Goal: Transaction & Acquisition: Book appointment/travel/reservation

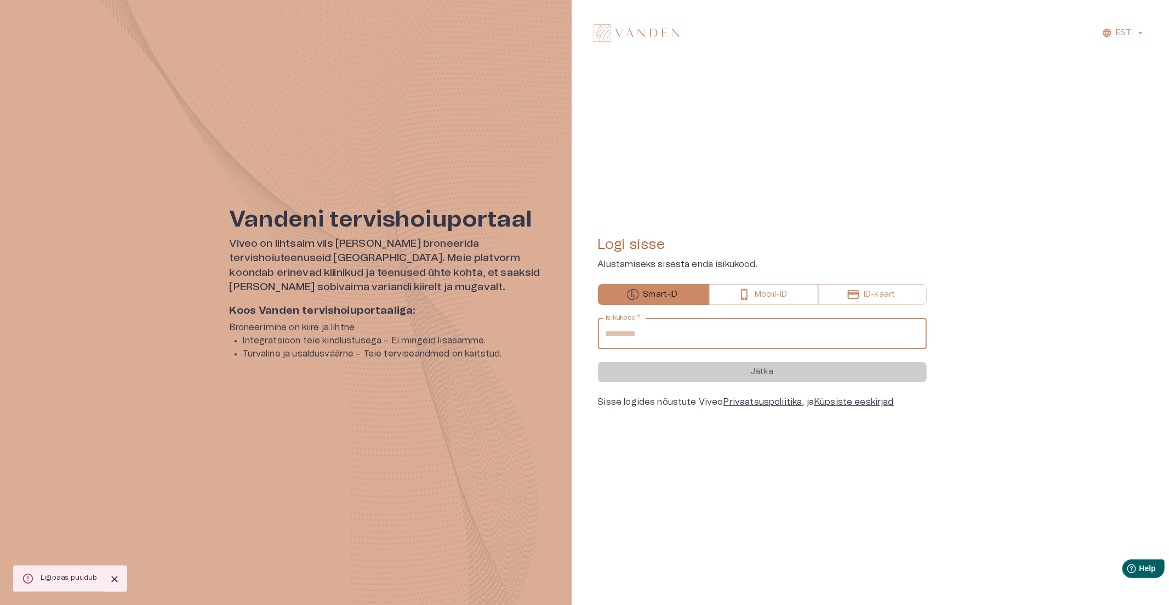
click at [648, 334] on input "Isikukood   *" at bounding box center [762, 333] width 329 height 31
type input "**********"
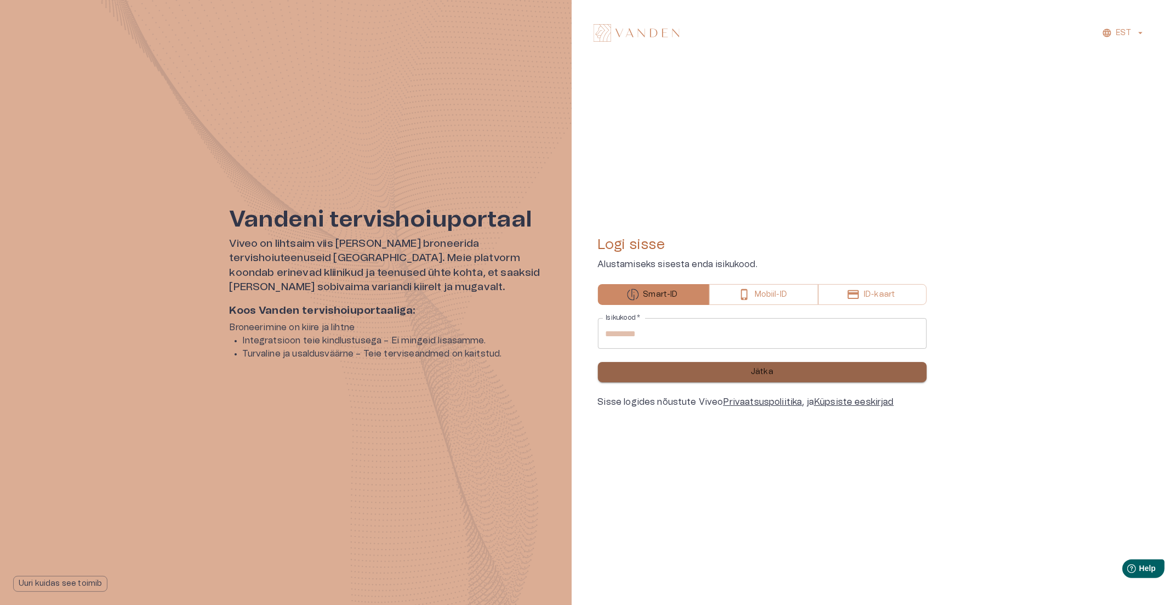
click at [705, 368] on button "Jätka" at bounding box center [762, 372] width 329 height 20
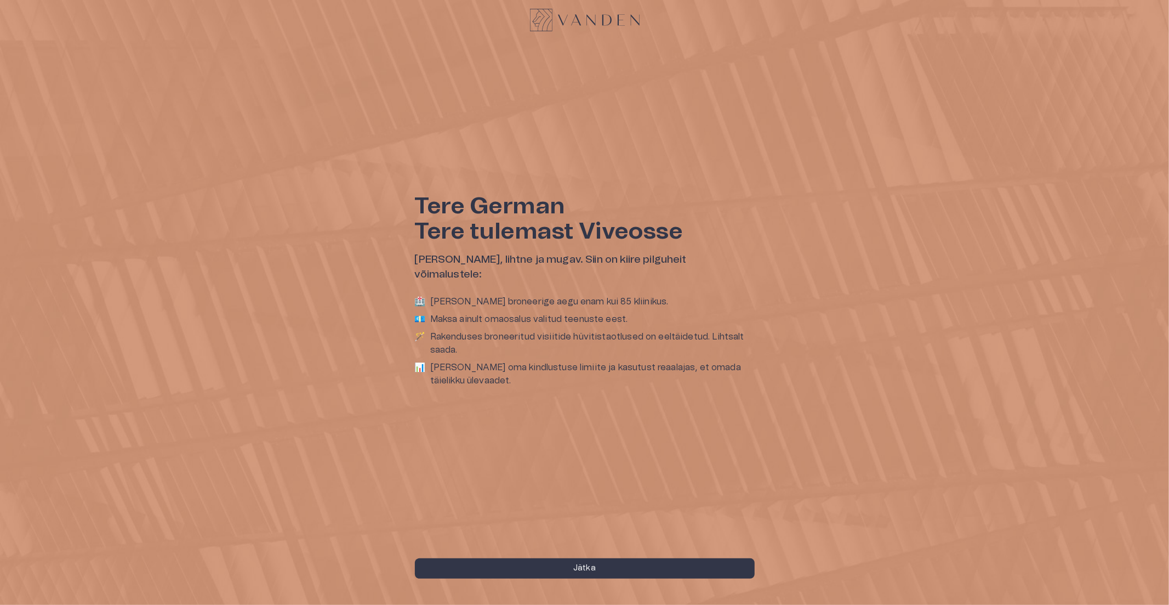
click at [566, 557] on div "Tere German Tere tulemast Viveosse Teie tervis, lihtne ja mugav. Siin on kiire …" at bounding box center [584, 302] width 1169 height 605
click at [567, 568] on button "Jätka" at bounding box center [585, 568] width 340 height 20
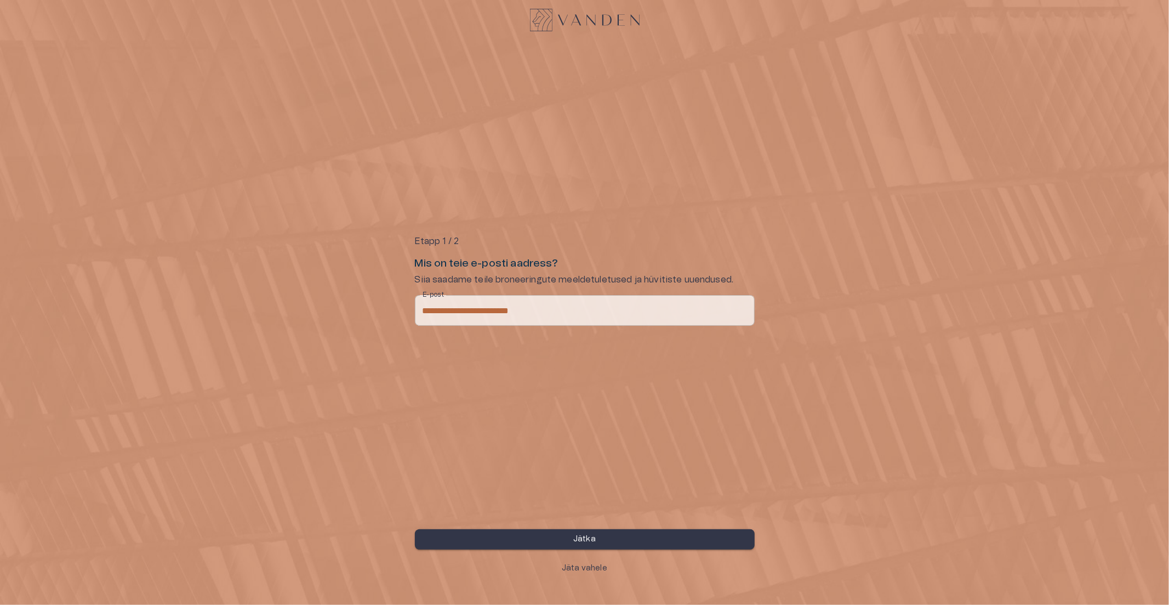
click at [603, 536] on button "Jätka" at bounding box center [585, 539] width 340 height 20
click at [604, 536] on button "Jätka" at bounding box center [585, 539] width 340 height 20
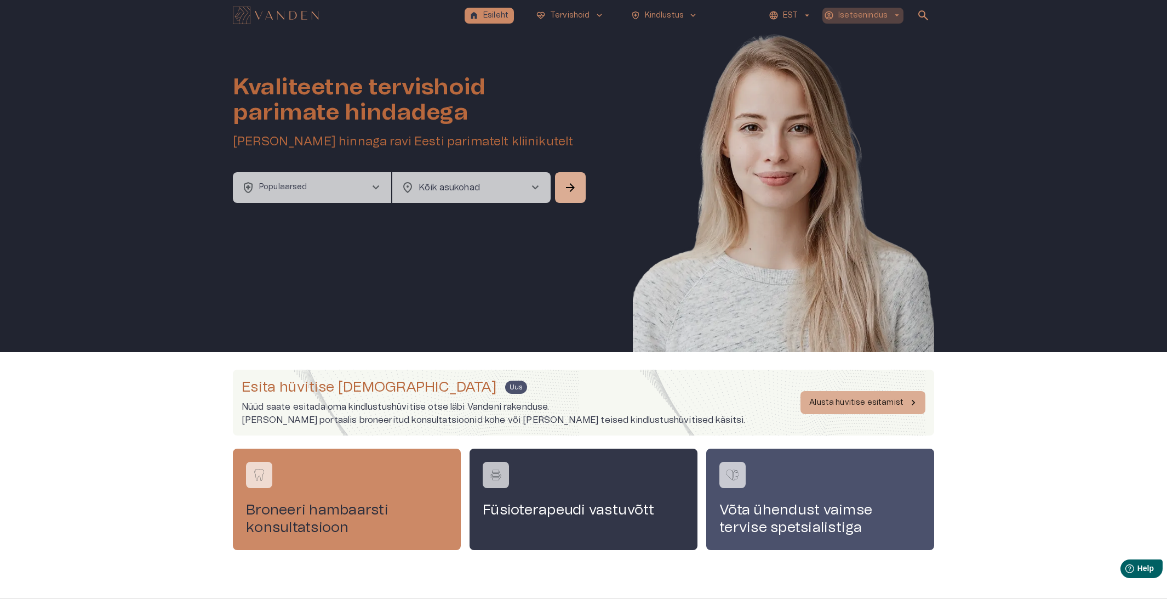
click at [863, 13] on p "Iseteenindus" at bounding box center [863, 16] width 49 height 12
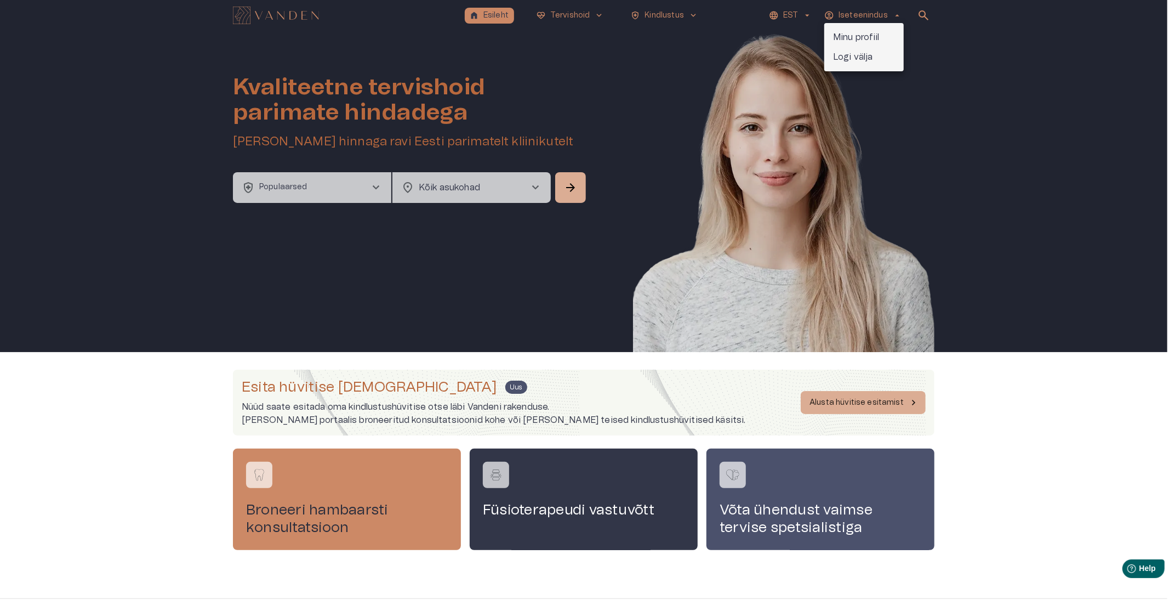
click at [711, 51] on div at bounding box center [584, 302] width 1169 height 605
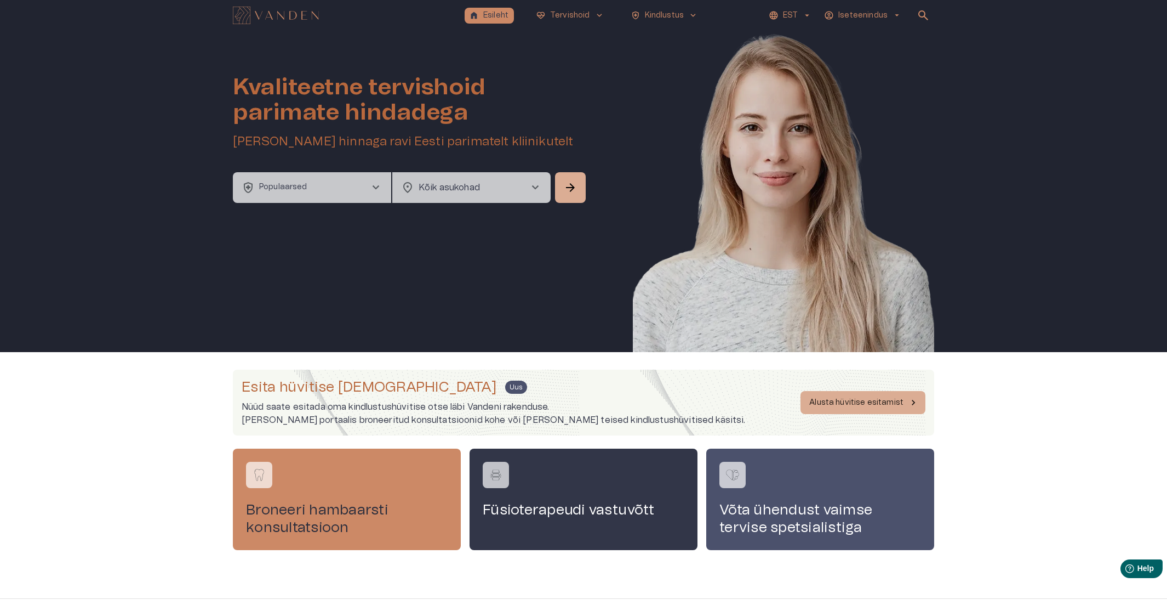
click at [347, 189] on button "health_and_safety Populaarsed chevron_right" at bounding box center [312, 187] width 158 height 31
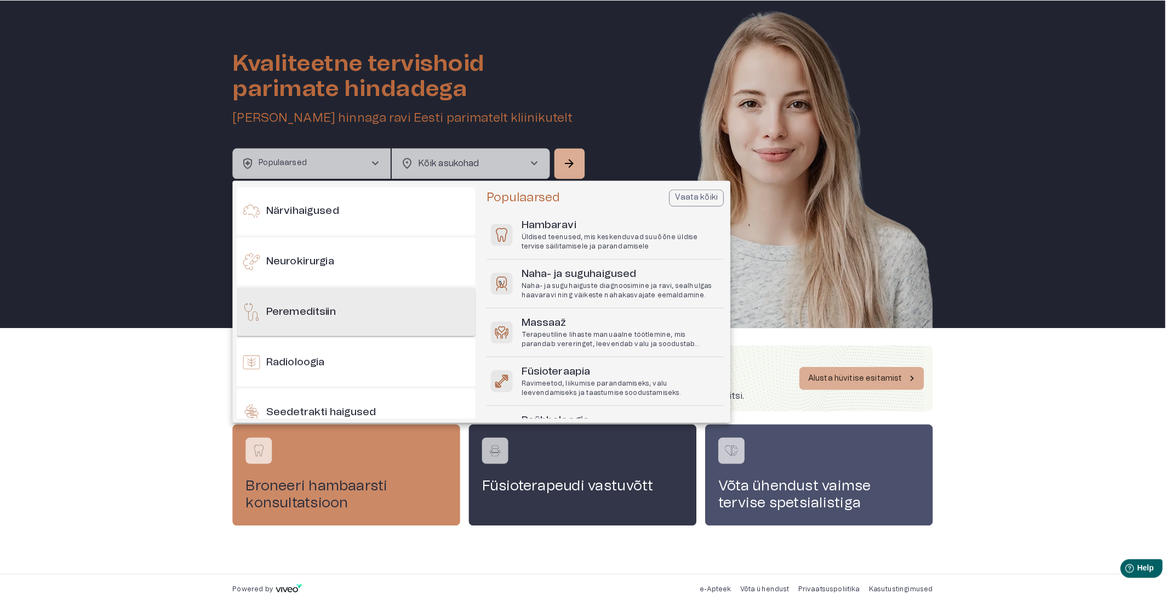
scroll to position [632, 0]
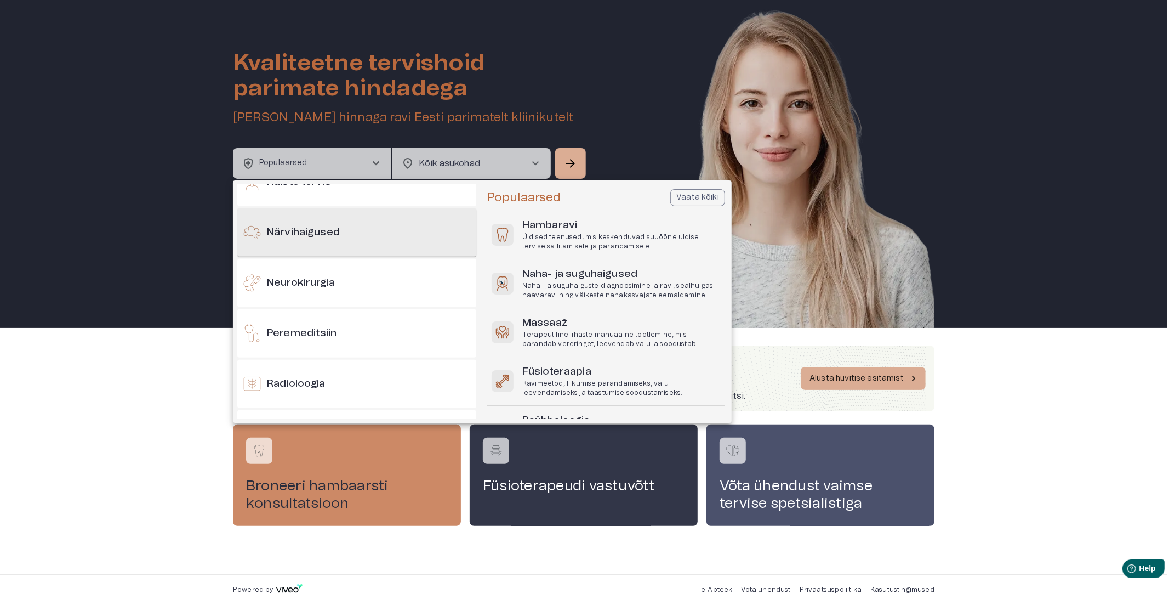
click at [330, 235] on h6 "Närvihaigused" at bounding box center [303, 232] width 73 height 15
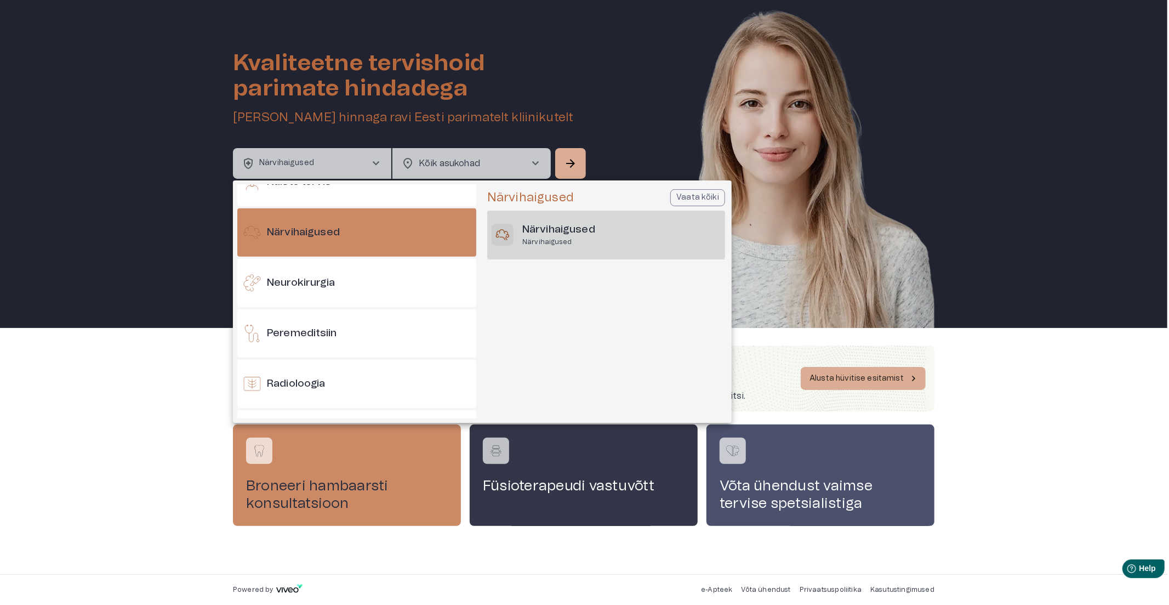
click at [567, 228] on h6 "Närvihaigused" at bounding box center [558, 230] width 73 height 15
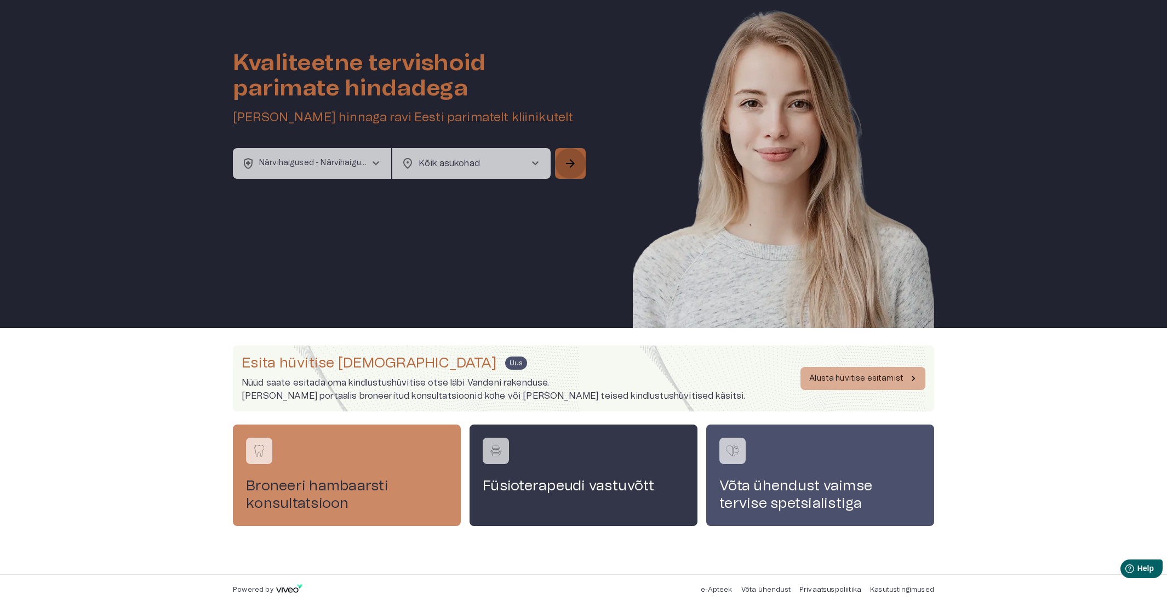
click at [567, 159] on span "arrow_forward" at bounding box center [570, 163] width 13 height 13
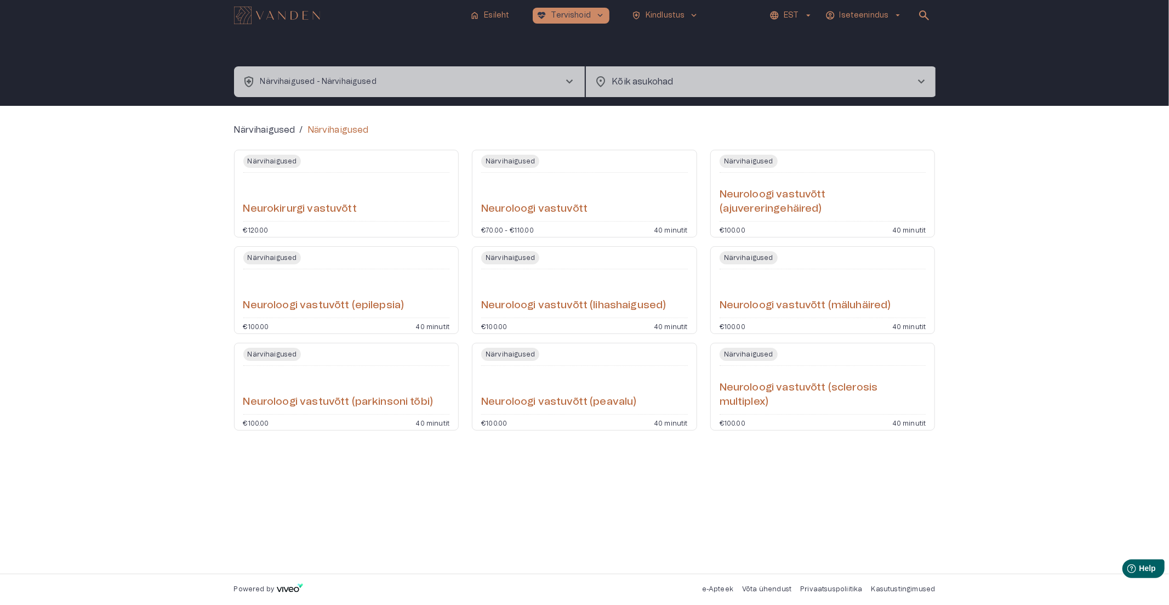
click at [576, 202] on h6 "Neuroloogi vastuvõtt" at bounding box center [534, 209] width 106 height 15
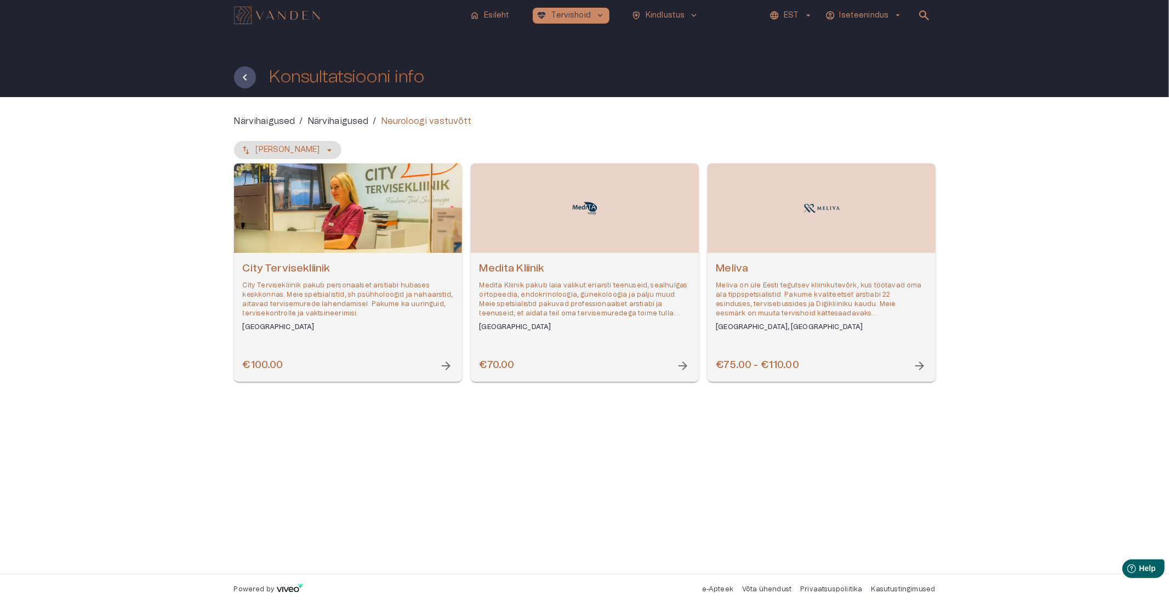
click at [324, 292] on p "City Tervisekliinik pakub personaalset arstiabi hubases keskkonnas. Meie spetsi…" at bounding box center [348, 300] width 210 height 38
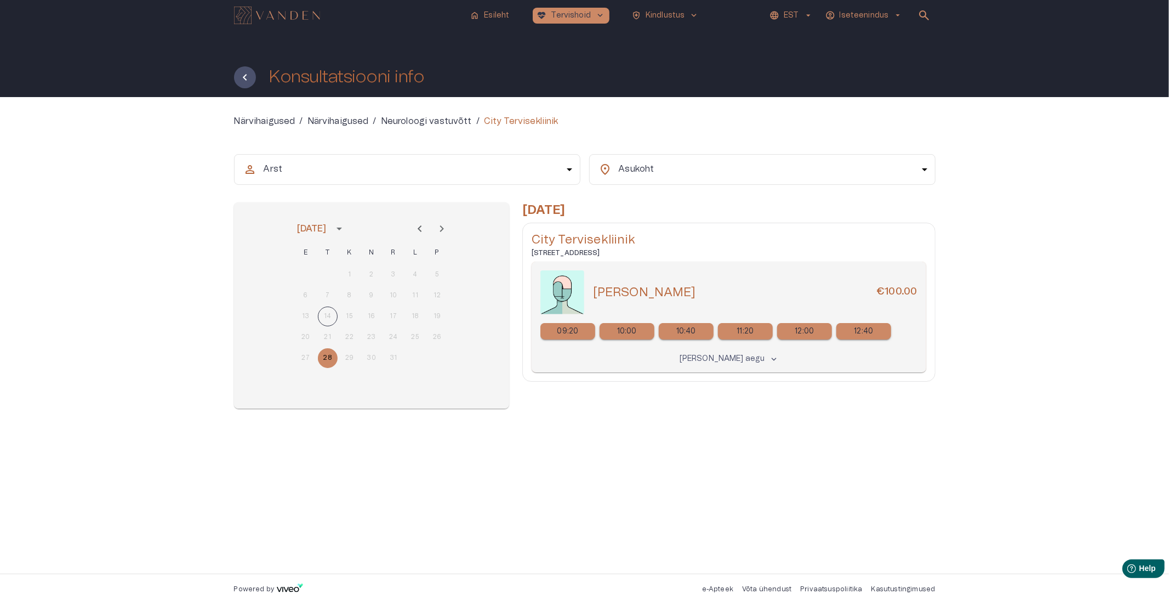
click at [684, 329] on p "10:40" at bounding box center [686, 332] width 20 height 12
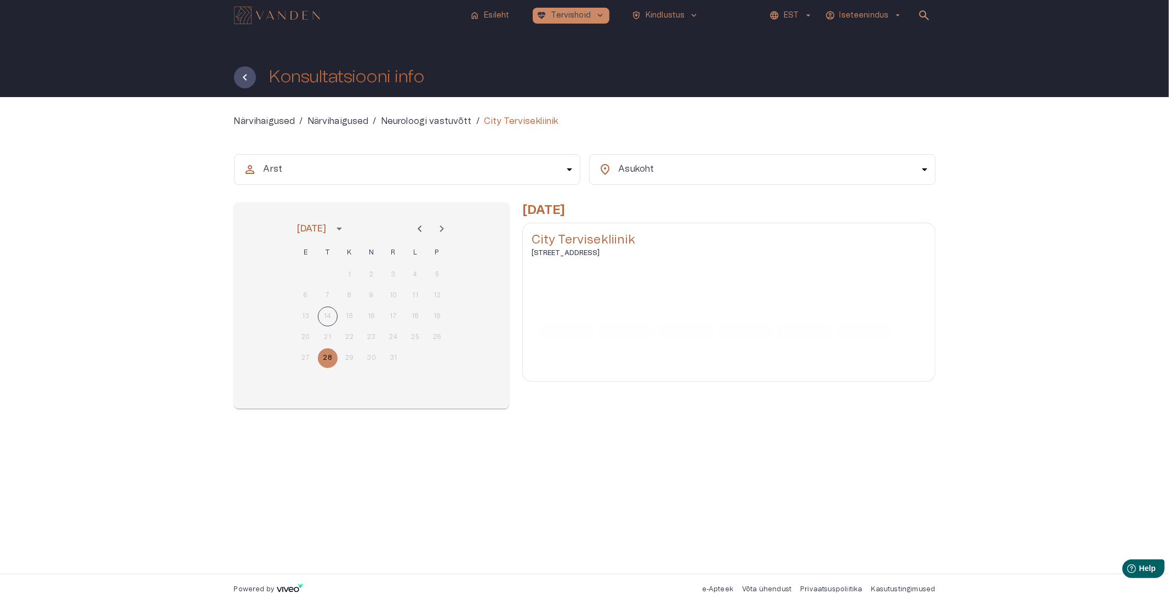
click at [630, 331] on p "10:00" at bounding box center [627, 332] width 20 height 12
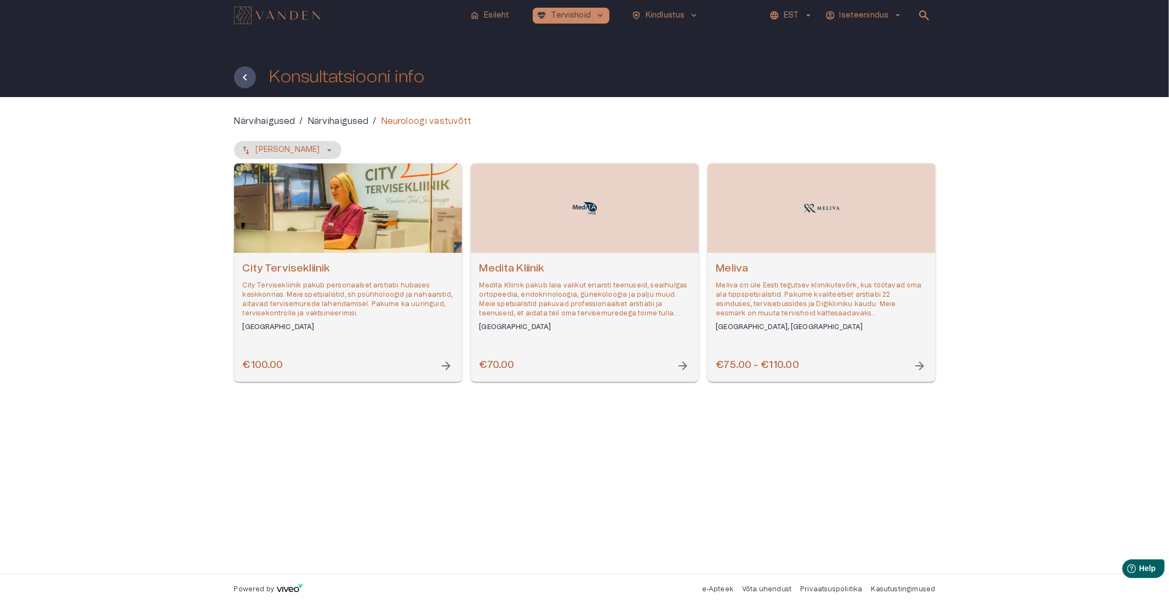
click at [567, 286] on p "Medita Kliinik pakub laia valikut eriarsti teenuseid, sealhulgas ortopeedia, en…" at bounding box center [585, 300] width 210 height 38
click at [787, 288] on p "Meliva on üle Eesti tegutsev kliinikutevõrk, kus töötavad oma ala tippspetsiali…" at bounding box center [821, 300] width 210 height 38
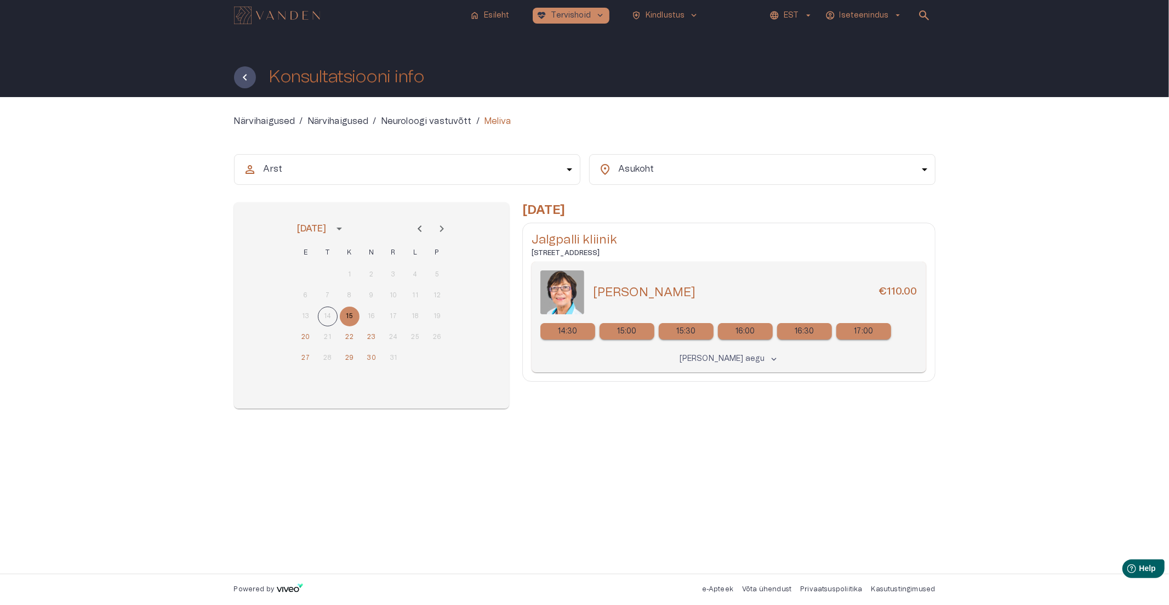
click at [672, 326] on div "15:30" at bounding box center [686, 331] width 55 height 16
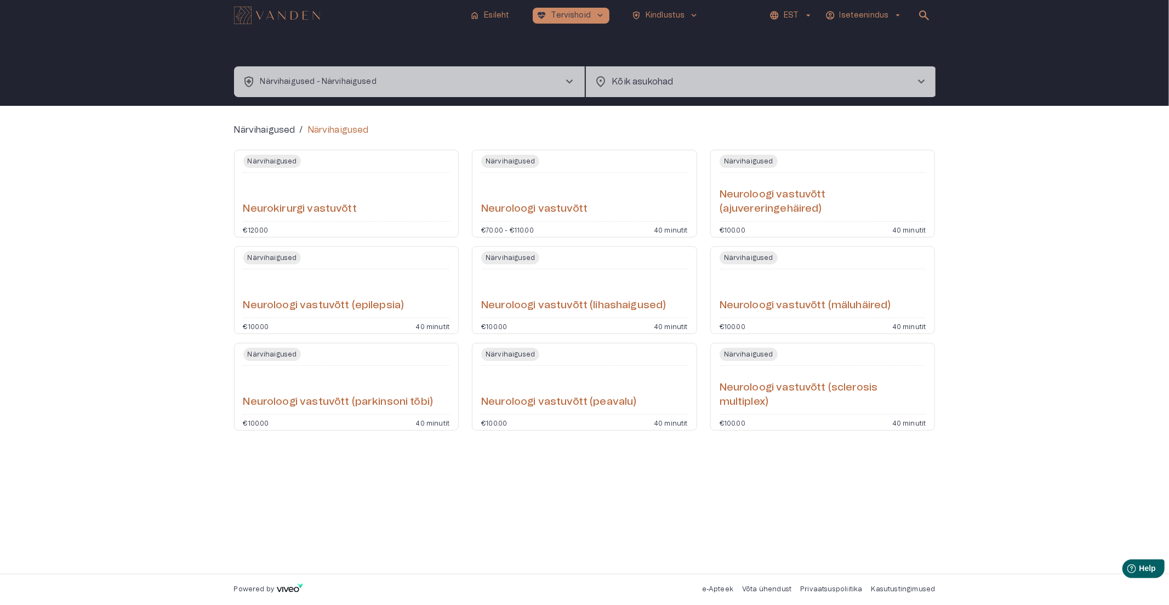
click at [606, 398] on h6 "Neuroloogi vastuvõtt (peavalu)" at bounding box center [559, 402] width 156 height 15
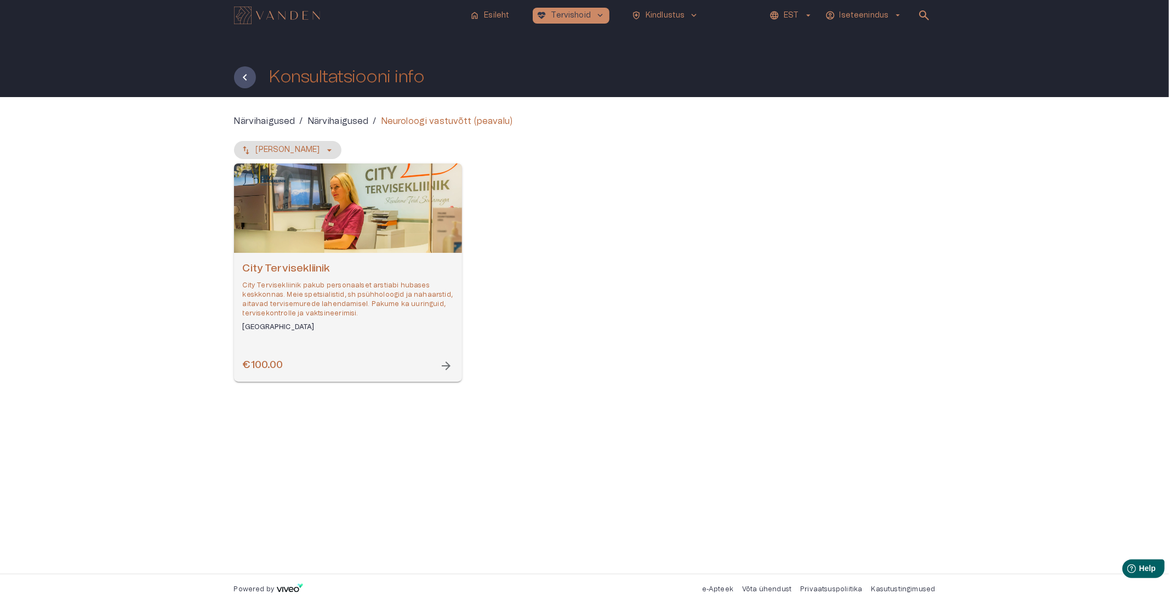
click at [309, 297] on p "City Tervisekliinik pakub personaalset arstiabi hubases keskkonnas. Meie spetsi…" at bounding box center [348, 300] width 210 height 38
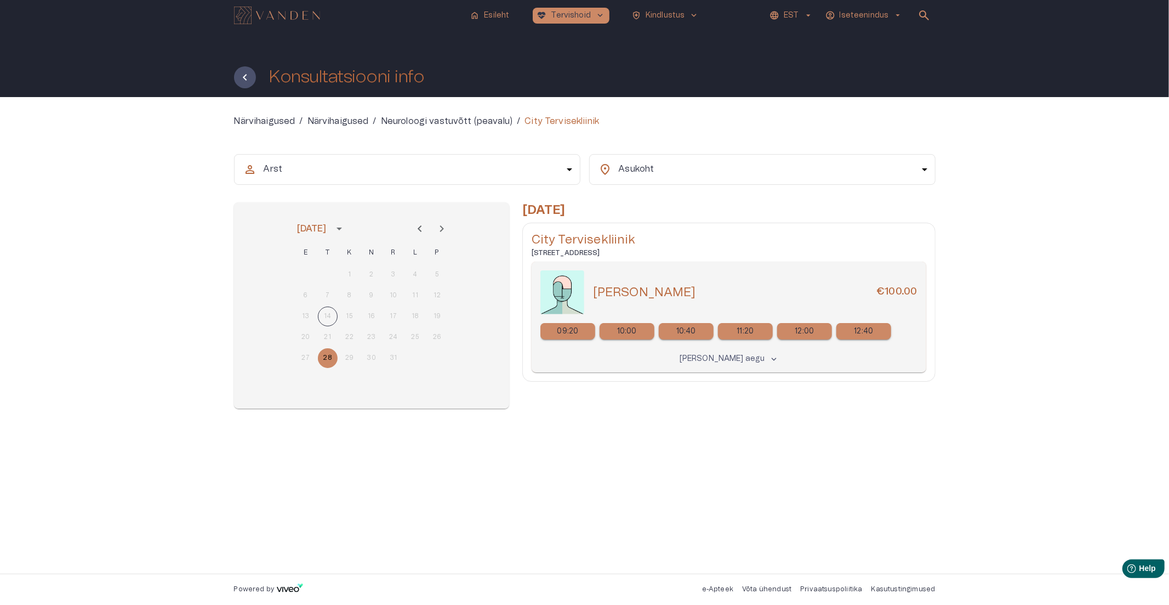
click at [639, 331] on div "10:00" at bounding box center [627, 331] width 55 height 16
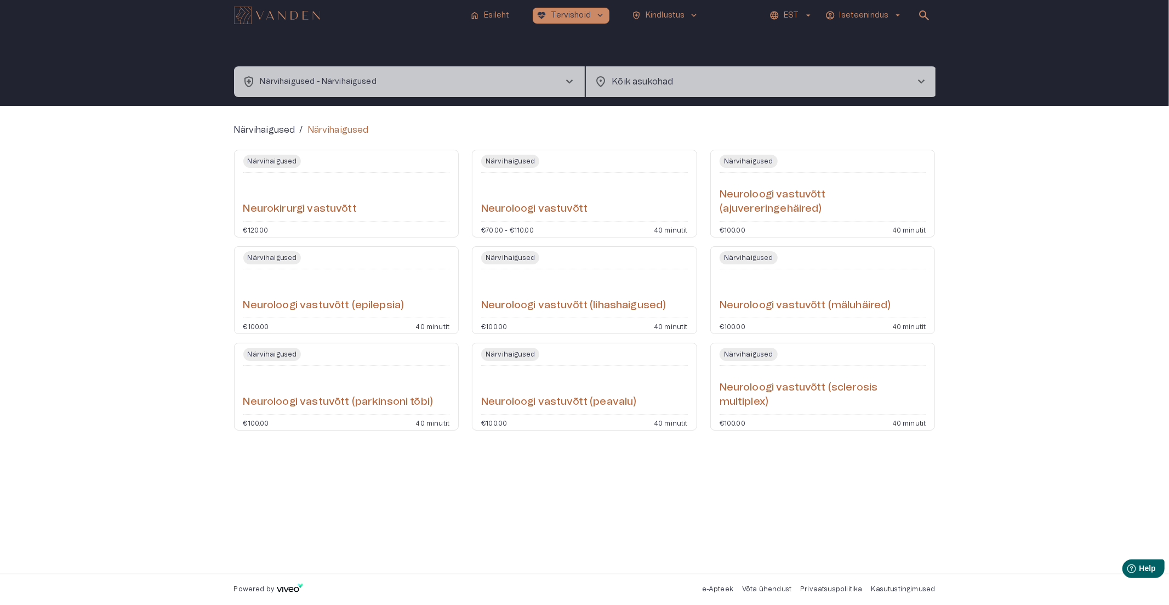
click at [573, 204] on h6 "Neuroloogi vastuvõtt" at bounding box center [534, 209] width 106 height 15
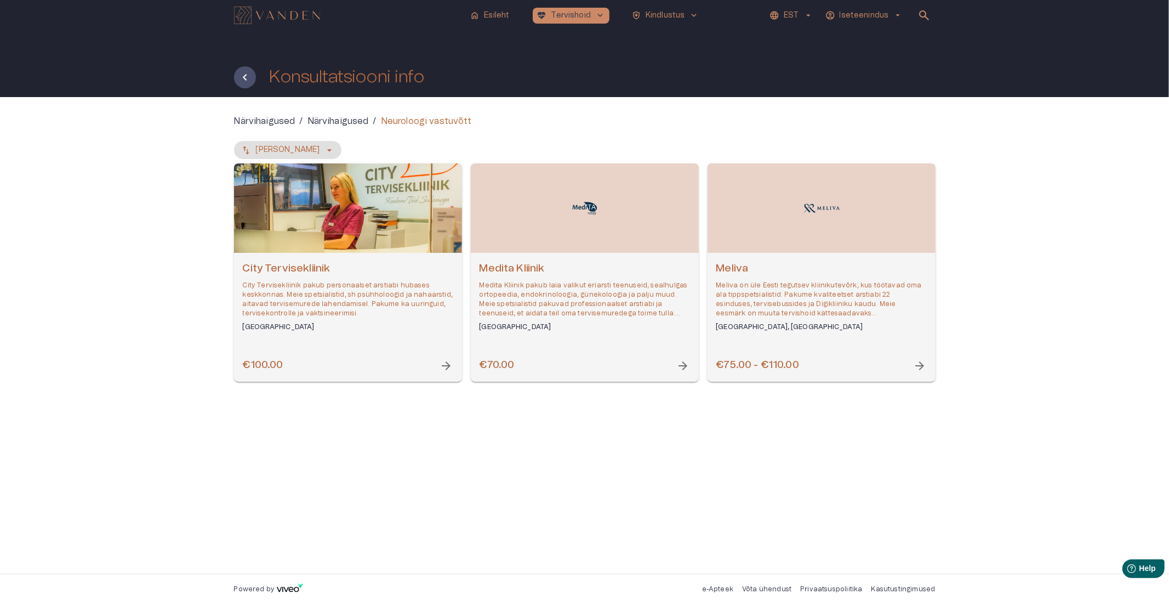
click at [817, 288] on p "Meliva on üle Eesti tegutsev kliinikutevõrk, kus töötavad oma ala tippspetsiali…" at bounding box center [821, 300] width 210 height 38
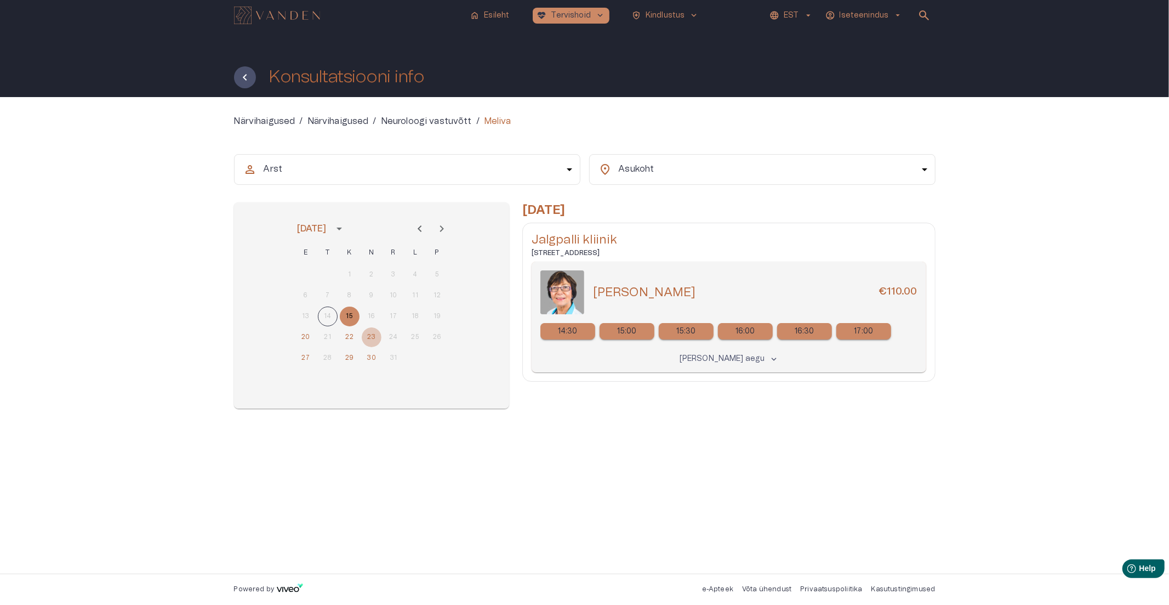
click at [377, 335] on button "23" at bounding box center [372, 337] width 20 height 20
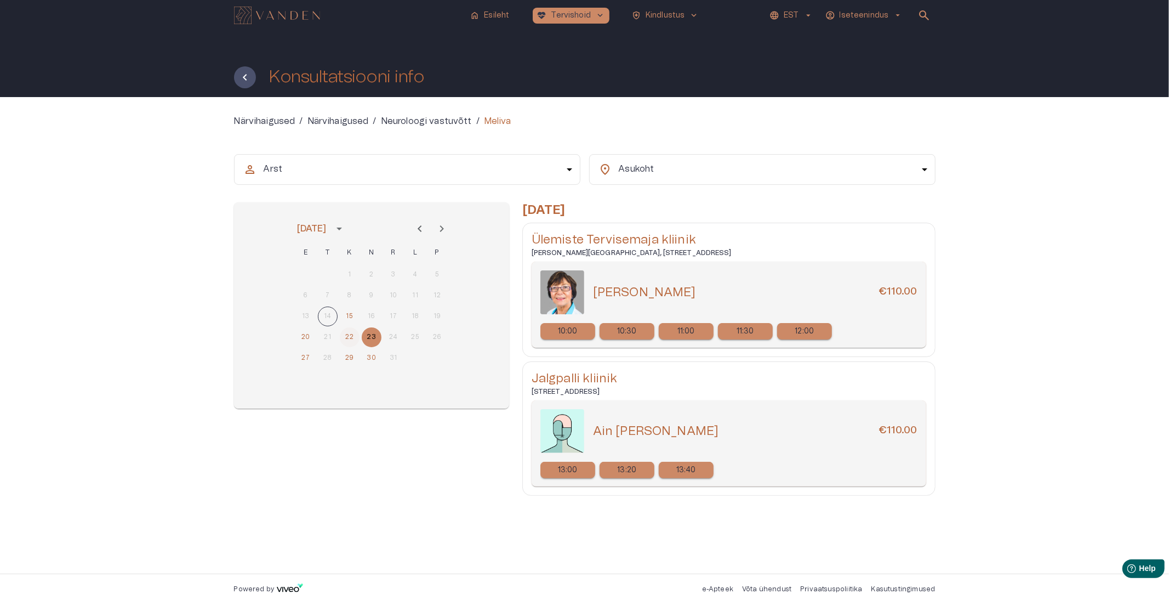
click at [349, 335] on button "22" at bounding box center [350, 337] width 20 height 20
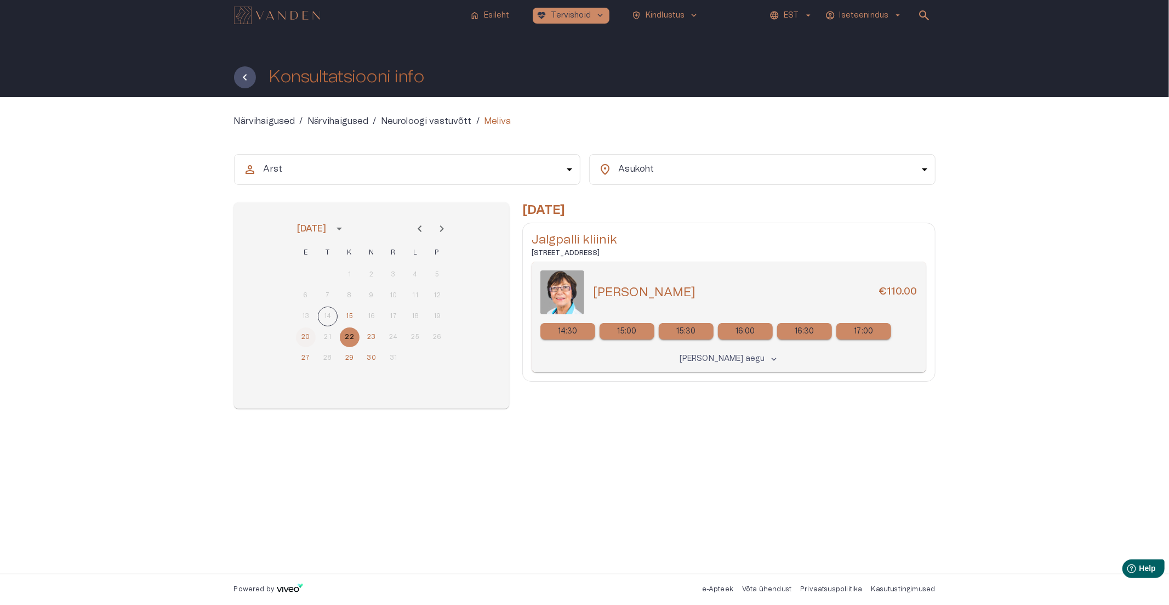
click at [304, 335] on button "20" at bounding box center [306, 337] width 20 height 20
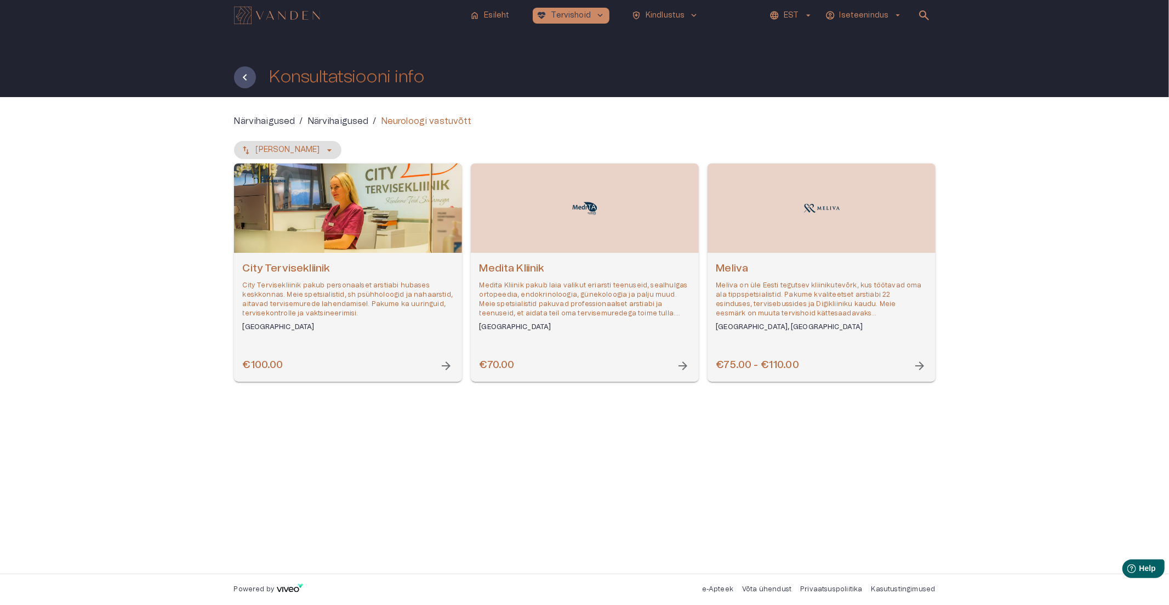
click at [344, 288] on p "City Tervisekliinik pakub personaalset arstiabi hubases keskkonnas. Meie spetsi…" at bounding box center [348, 300] width 210 height 38
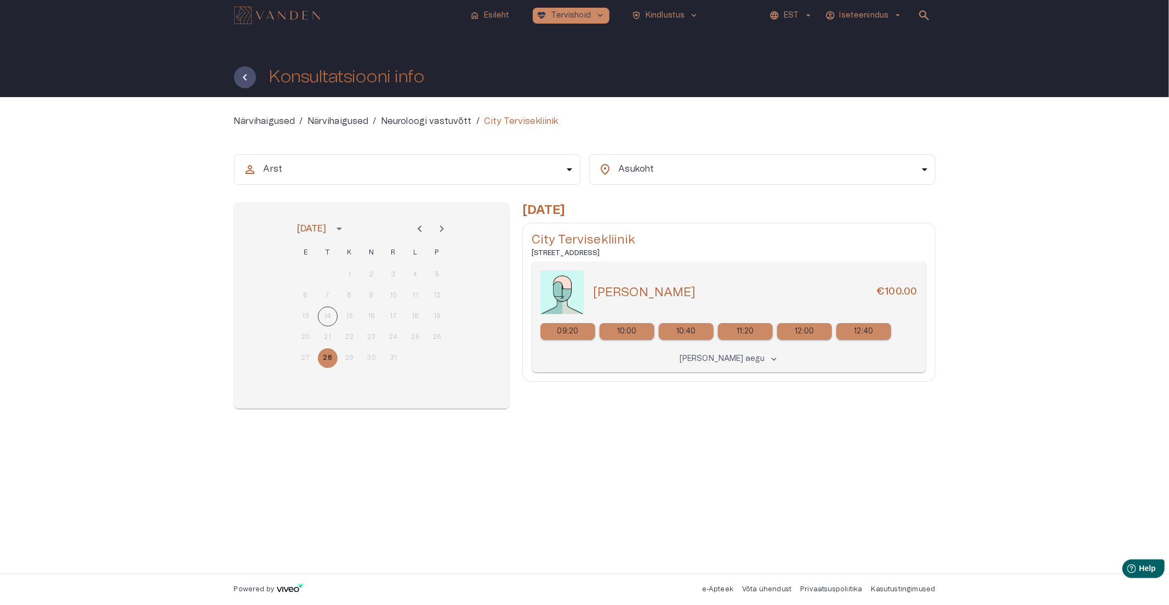
click at [446, 227] on icon "Next month" at bounding box center [441, 228] width 13 height 13
click at [423, 230] on icon "Previous month" at bounding box center [419, 228] width 13 height 13
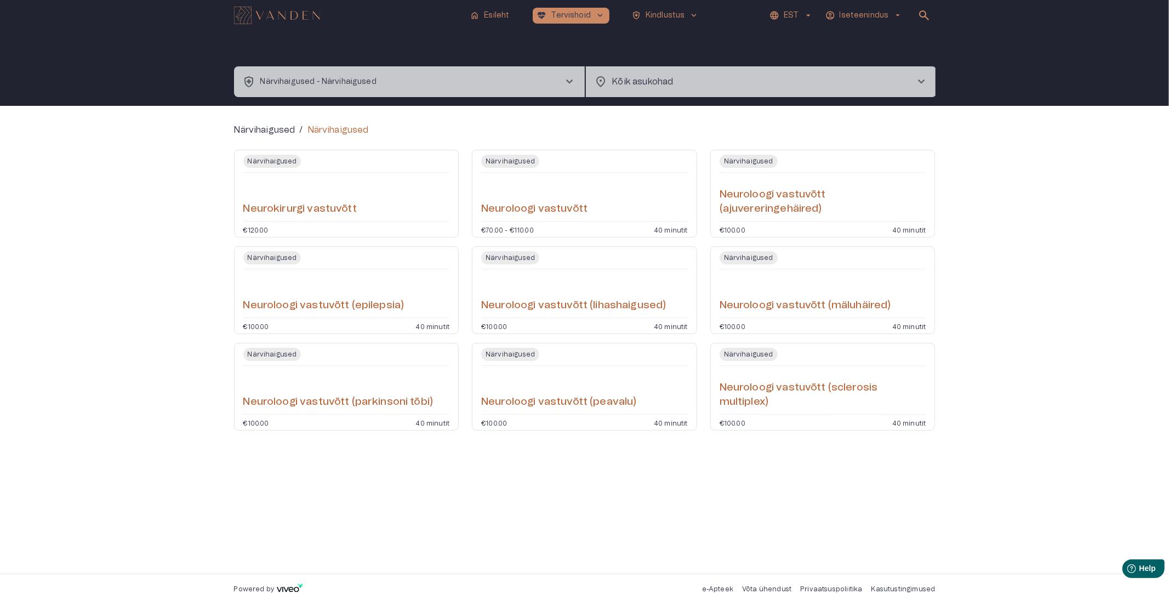
click at [413, 83] on button "health_and_safety Närvihaigused - Närvihaigused chevron_right" at bounding box center [409, 81] width 351 height 31
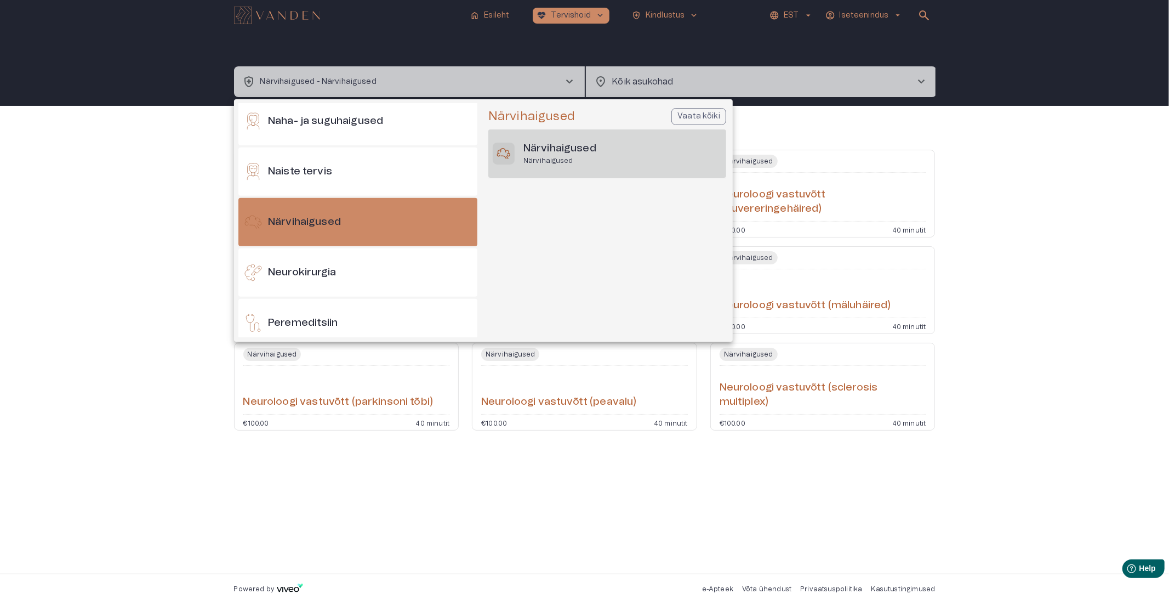
scroll to position [562, 0]
click at [448, 83] on div at bounding box center [584, 302] width 1169 height 605
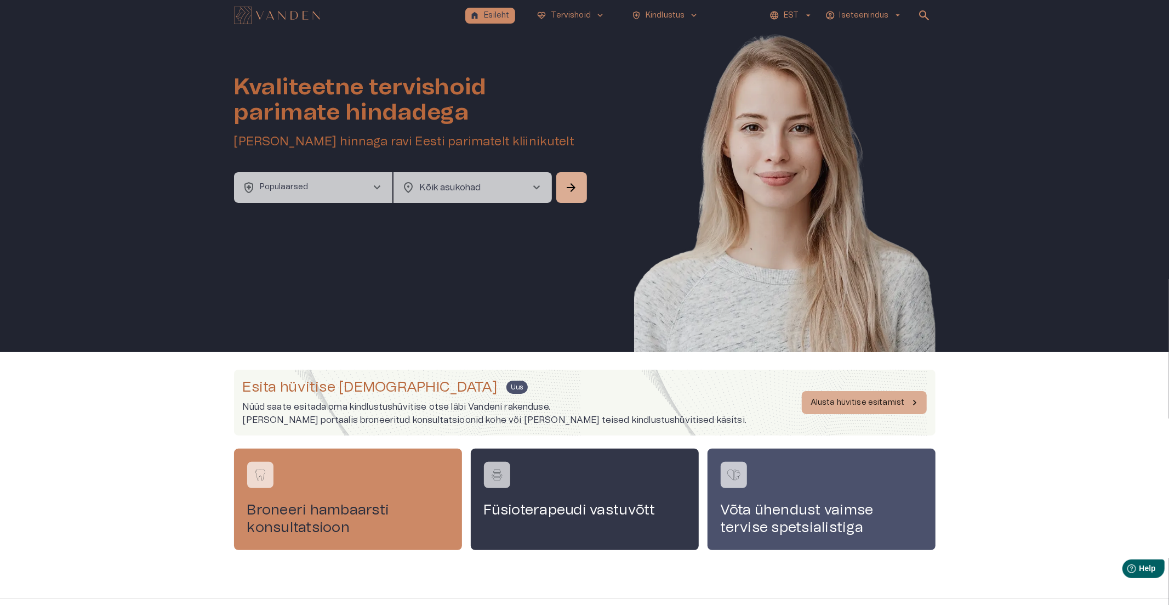
scroll to position [24, 0]
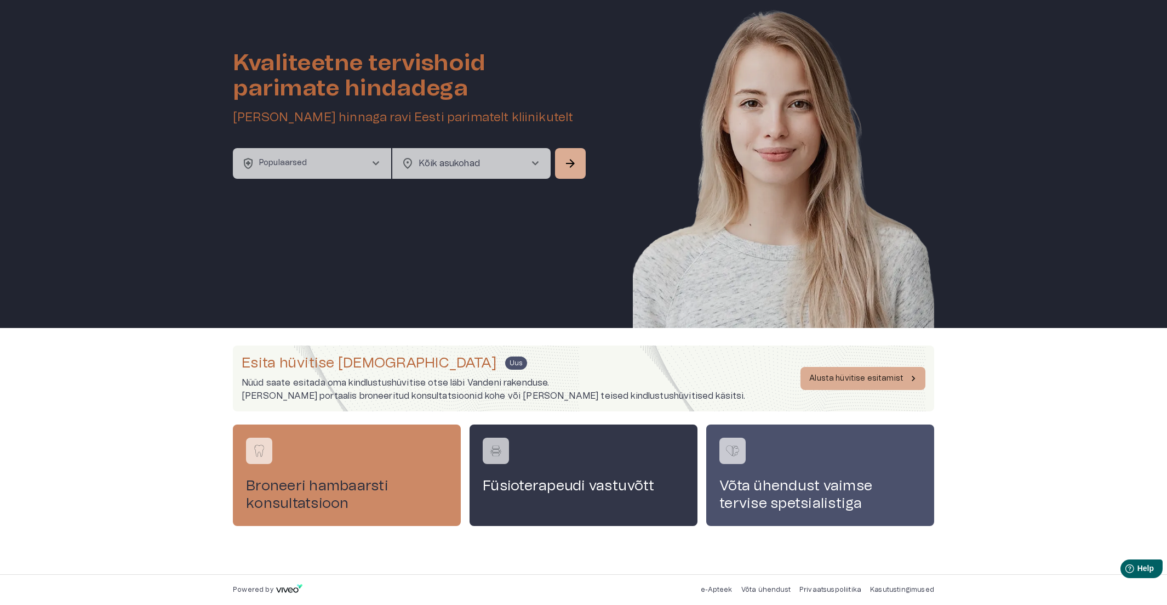
click at [320, 157] on button "health_and_safety Populaarsed chevron_right" at bounding box center [312, 163] width 158 height 31
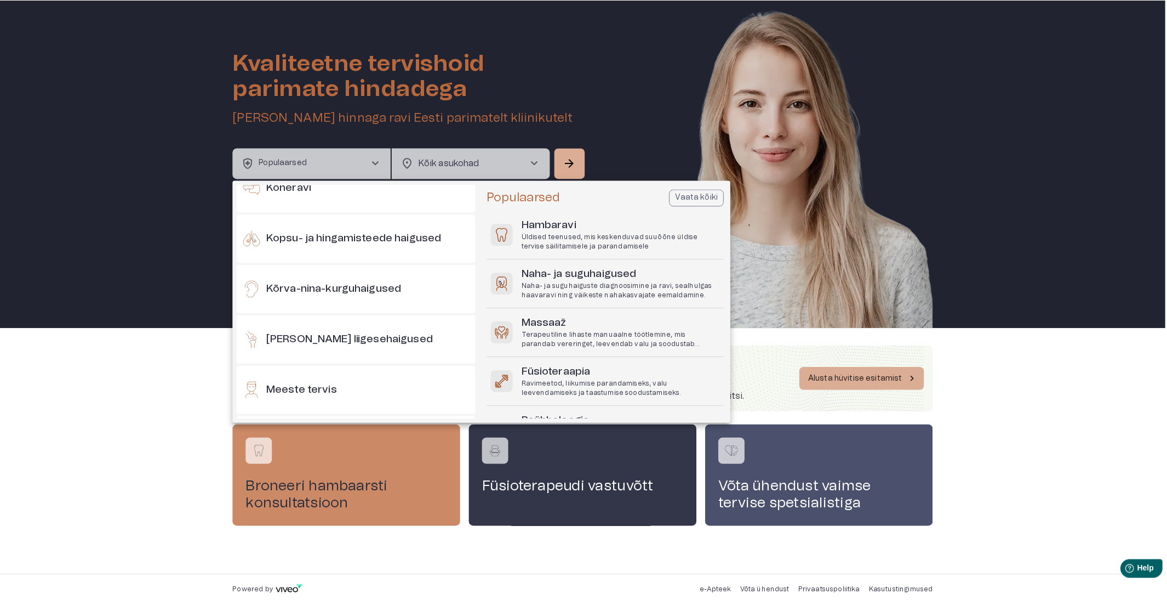
scroll to position [487, 0]
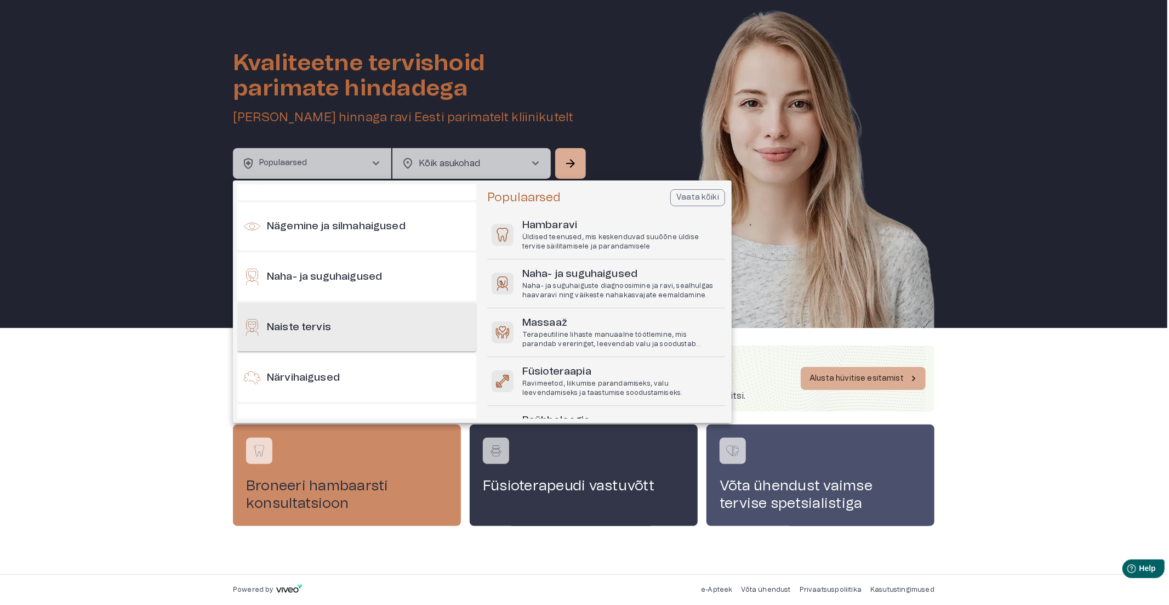
drag, startPoint x: 341, startPoint y: 369, endPoint x: 390, endPoint y: 346, distance: 53.9
click at [342, 369] on div "Närvihaigused" at bounding box center [356, 378] width 239 height 48
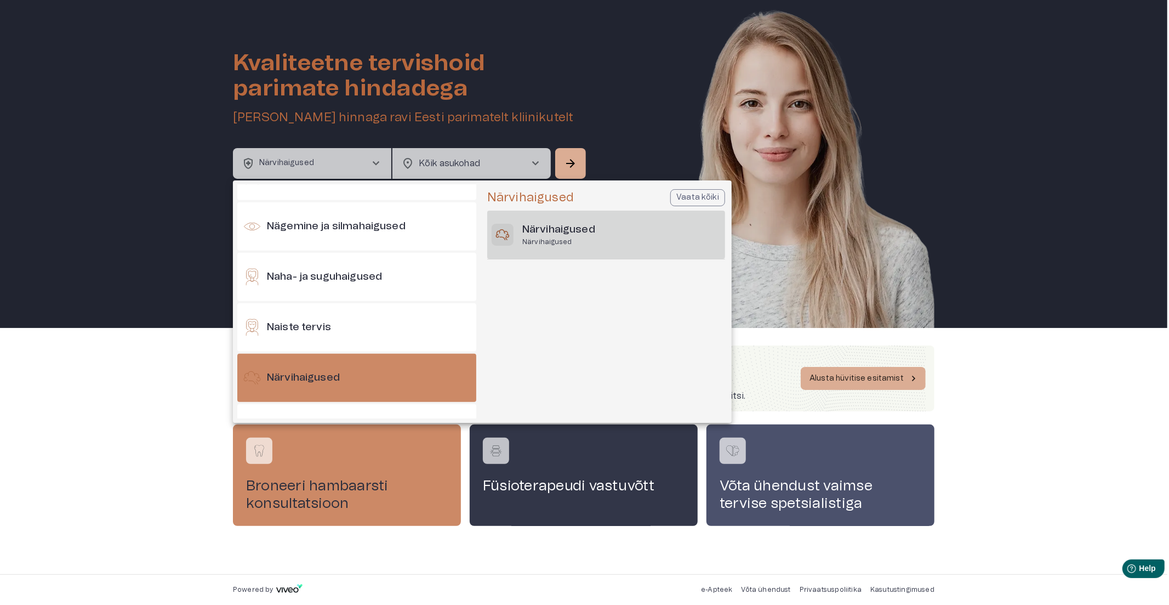
click at [534, 236] on h6 "Närvihaigused" at bounding box center [558, 230] width 73 height 15
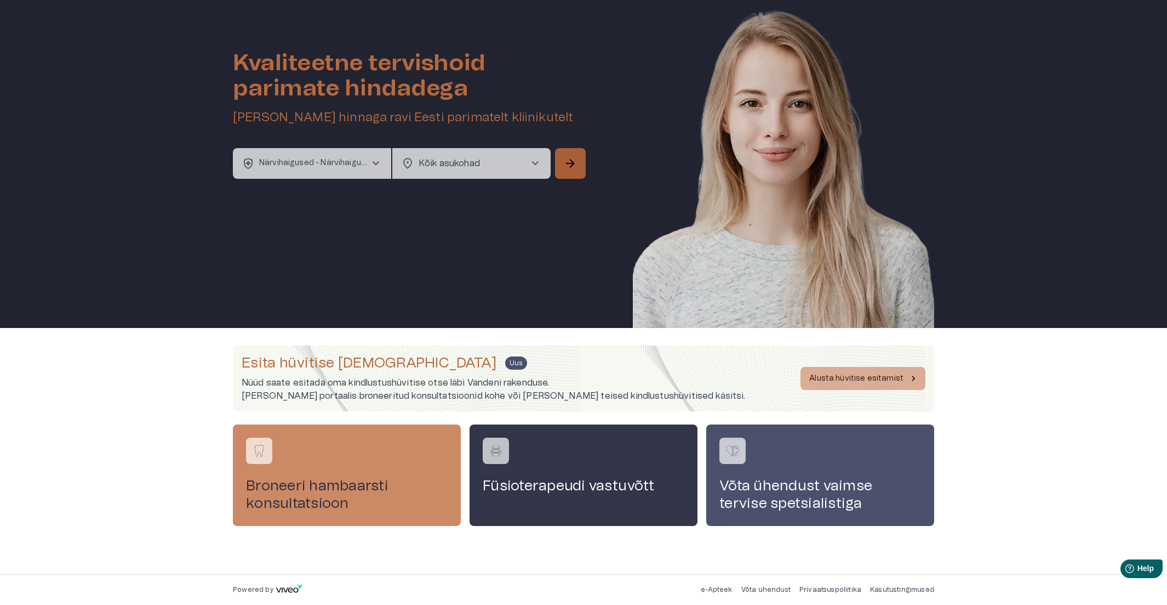
click at [565, 159] on span "arrow_forward" at bounding box center [570, 163] width 13 height 13
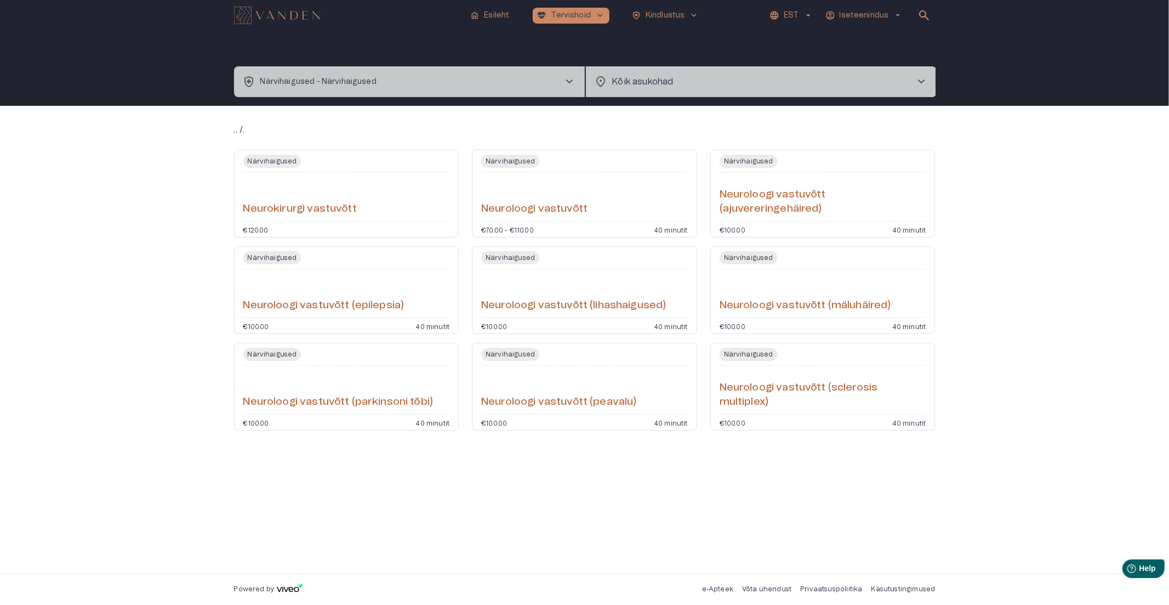
click at [565, 194] on div "Neuroloogi vastuvõtt" at bounding box center [584, 196] width 207 height 39
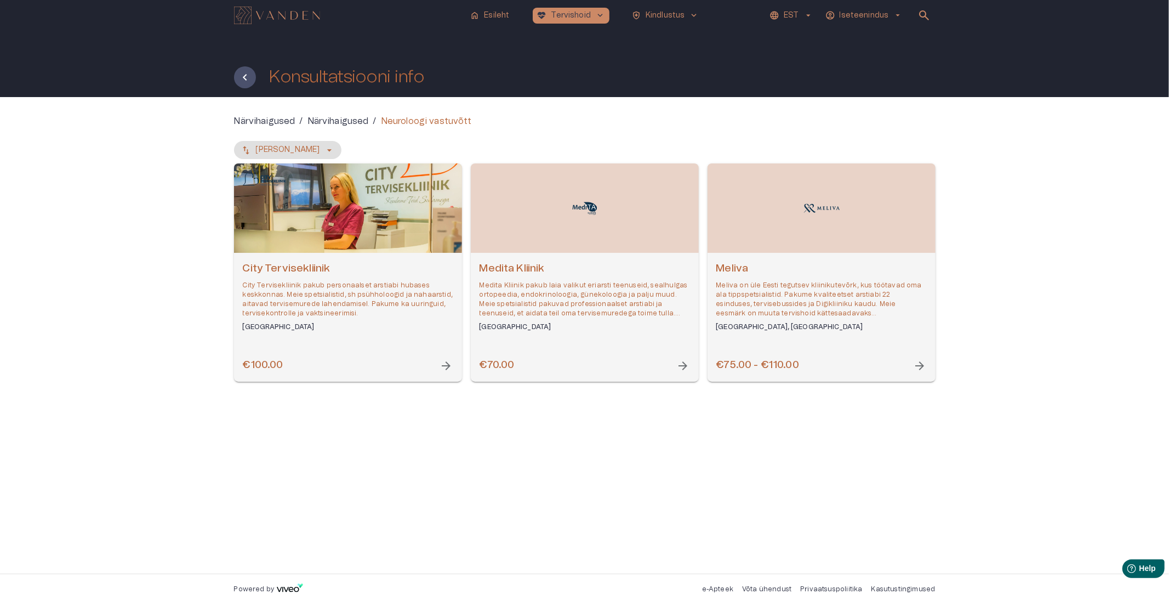
click at [343, 247] on div "Open selected supplier available booking dates" at bounding box center [348, 207] width 228 height 89
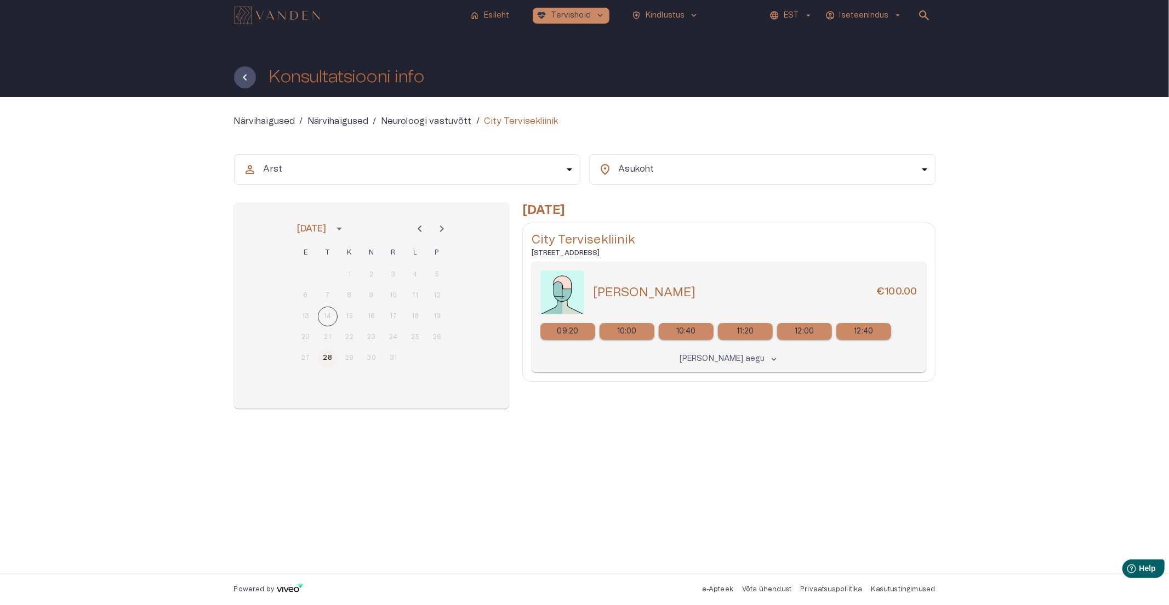
click at [330, 357] on button "28" at bounding box center [328, 358] width 20 height 20
drag, startPoint x: 662, startPoint y: 291, endPoint x: 595, endPoint y: 297, distance: 66.6
click at [595, 297] on div "[PERSON_NAME] €100.00" at bounding box center [755, 292] width 324 height 16
copy h5 "[PERSON_NAME]"
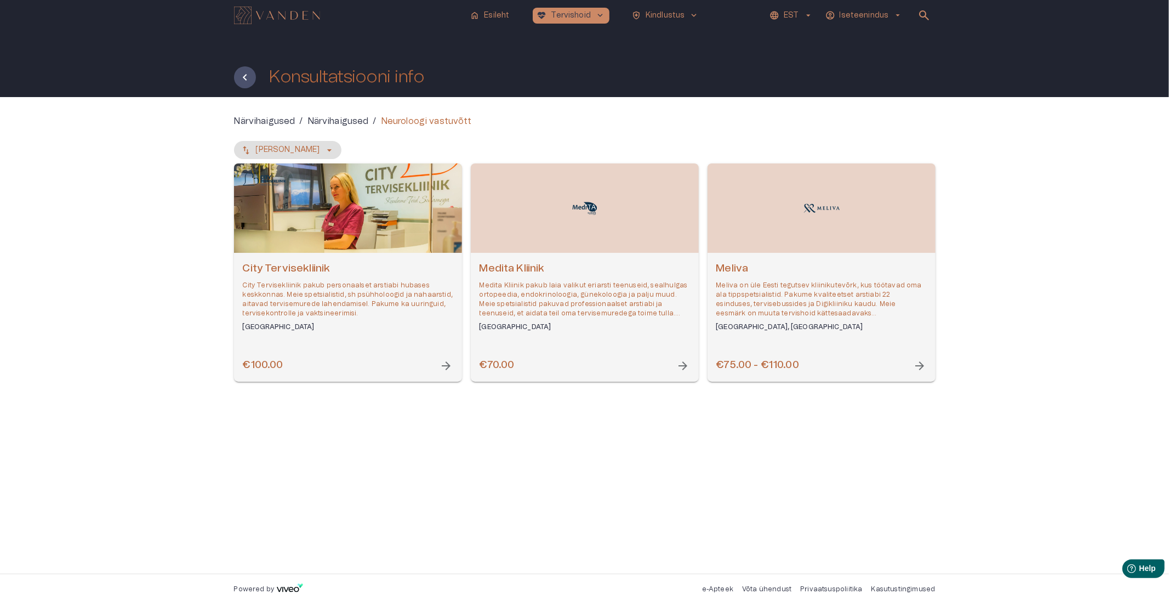
click at [786, 277] on div "[PERSON_NAME] on üle Eesti tegutsev kliinikutevõrk, kus töötavad oma ala tippsp…" at bounding box center [821, 296] width 210 height 70
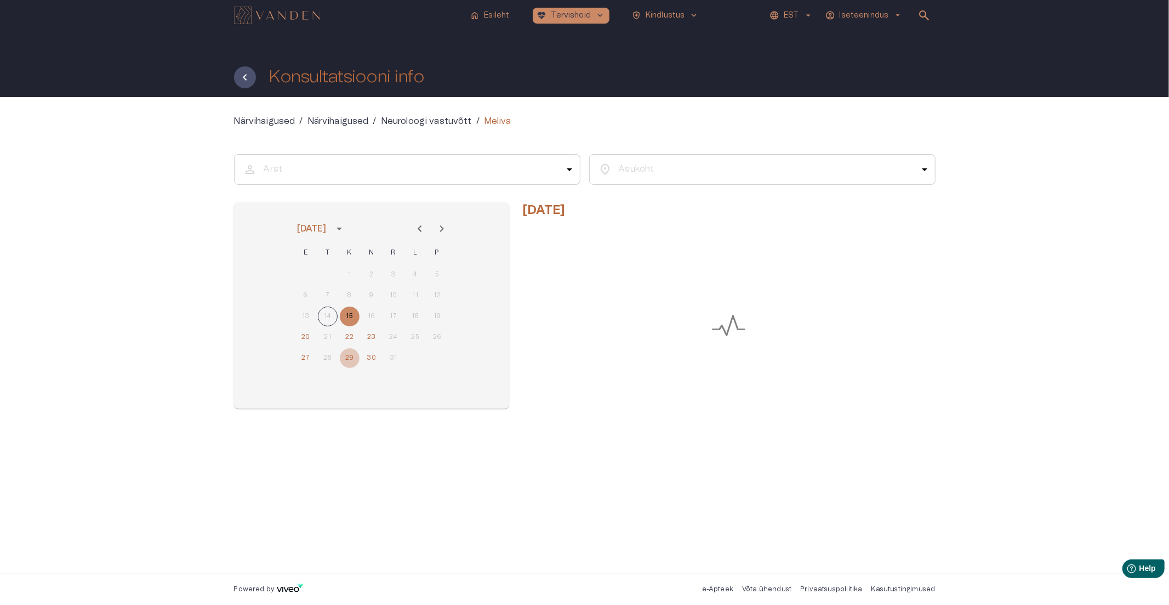
click at [352, 348] on button "29" at bounding box center [350, 358] width 20 height 20
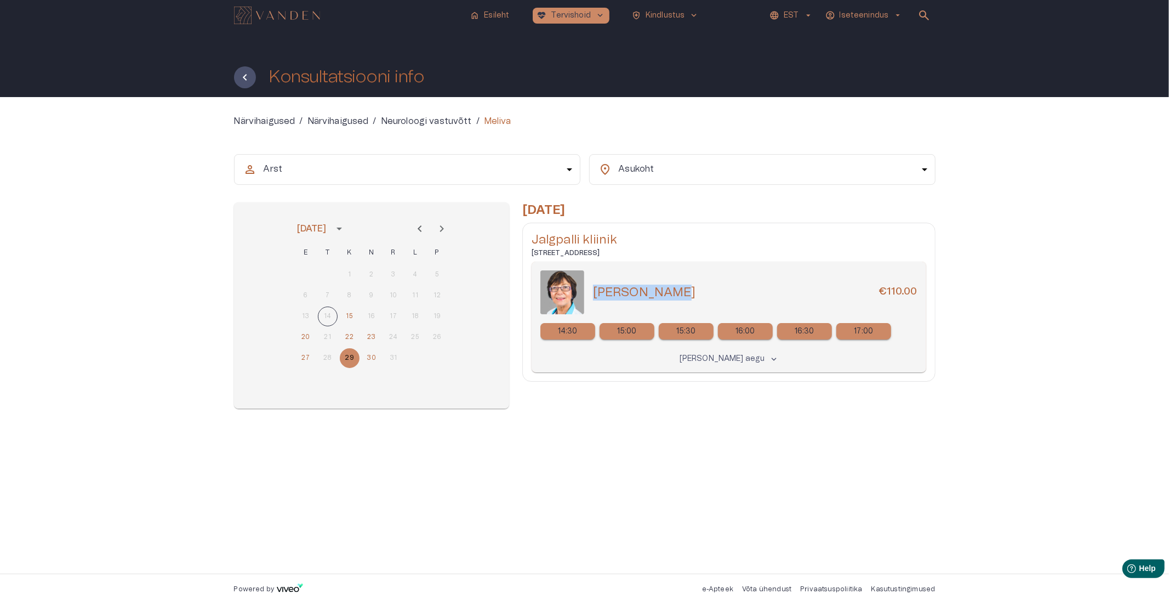
drag, startPoint x: 661, startPoint y: 287, endPoint x: 595, endPoint y: 298, distance: 67.1
click at [595, 298] on div "Erve Kõusaar €110.00" at bounding box center [755, 292] width 324 height 16
copy h5 "[PERSON_NAME]"
click at [374, 352] on button "30" at bounding box center [372, 358] width 20 height 20
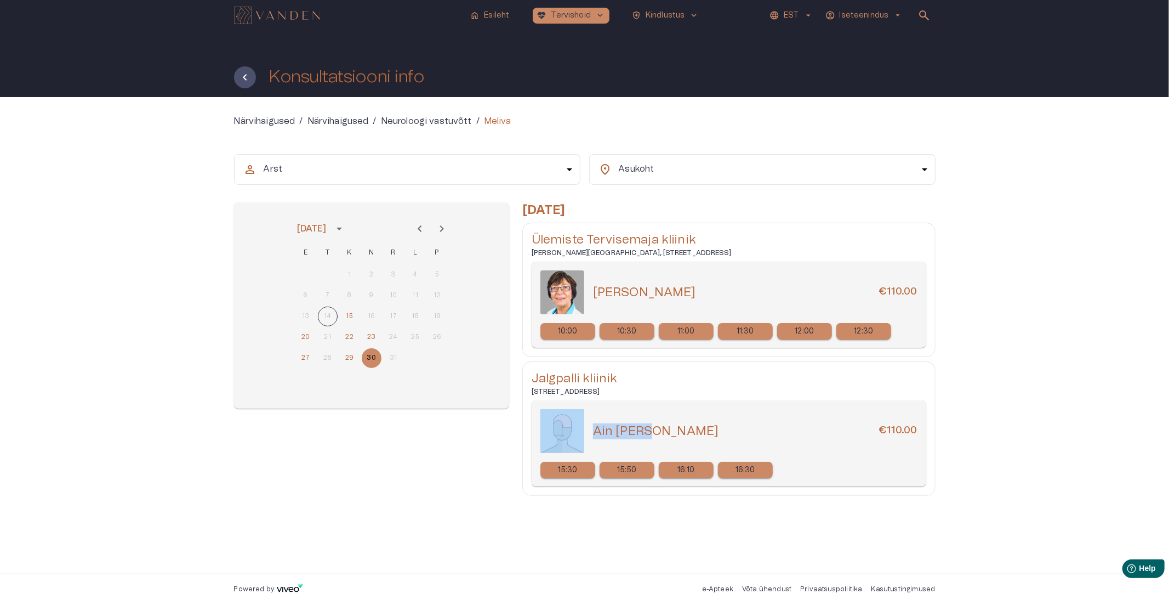
drag, startPoint x: 663, startPoint y: 429, endPoint x: 583, endPoint y: 431, distance: 80.0
click at [583, 431] on div "Ain [PERSON_NAME] €110.00" at bounding box center [728, 431] width 377 height 44
copy div "Ain [PERSON_NAME]"
click at [582, 387] on h6 "[STREET_ADDRESS]" at bounding box center [729, 391] width 395 height 9
click at [446, 229] on icon "Next month" at bounding box center [441, 228] width 13 height 13
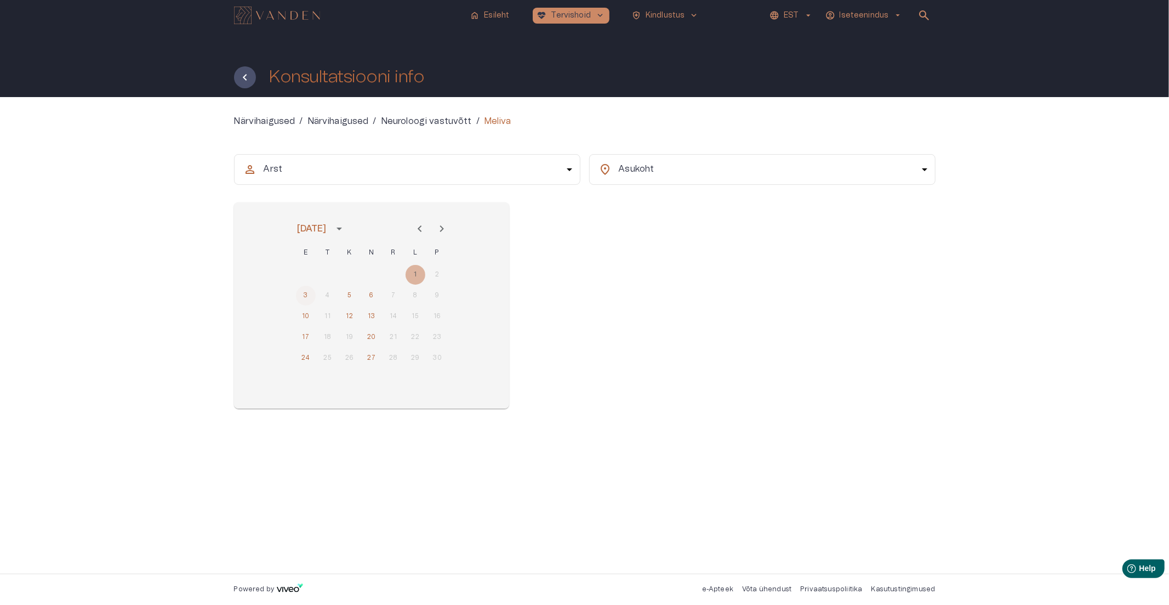
click at [308, 293] on button "3" at bounding box center [306, 296] width 20 height 20
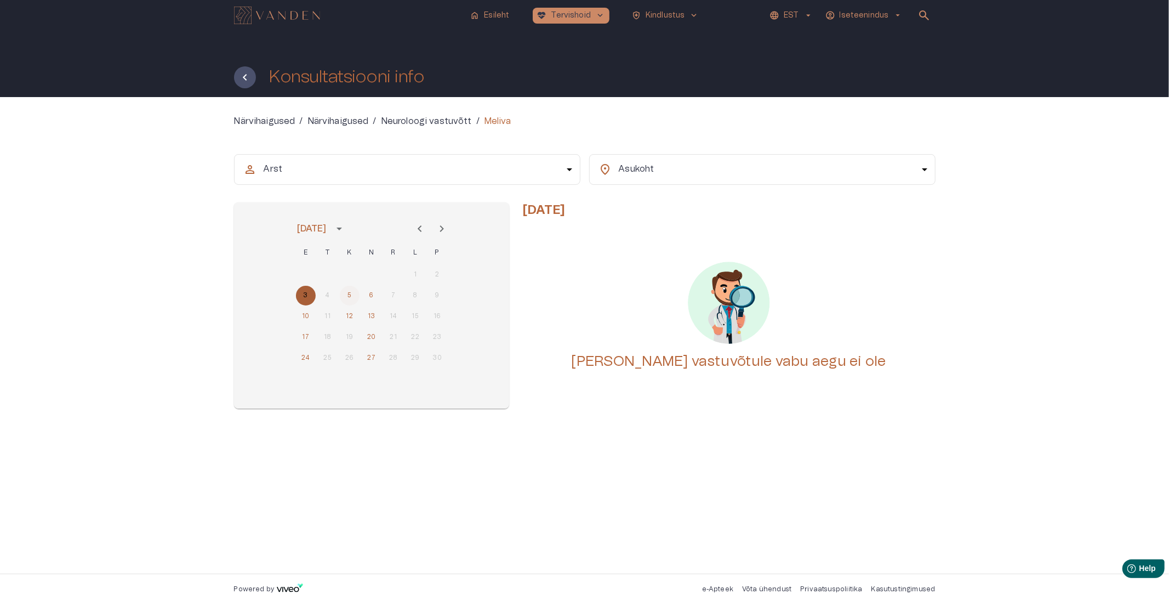
click at [355, 292] on button "5" at bounding box center [350, 296] width 20 height 20
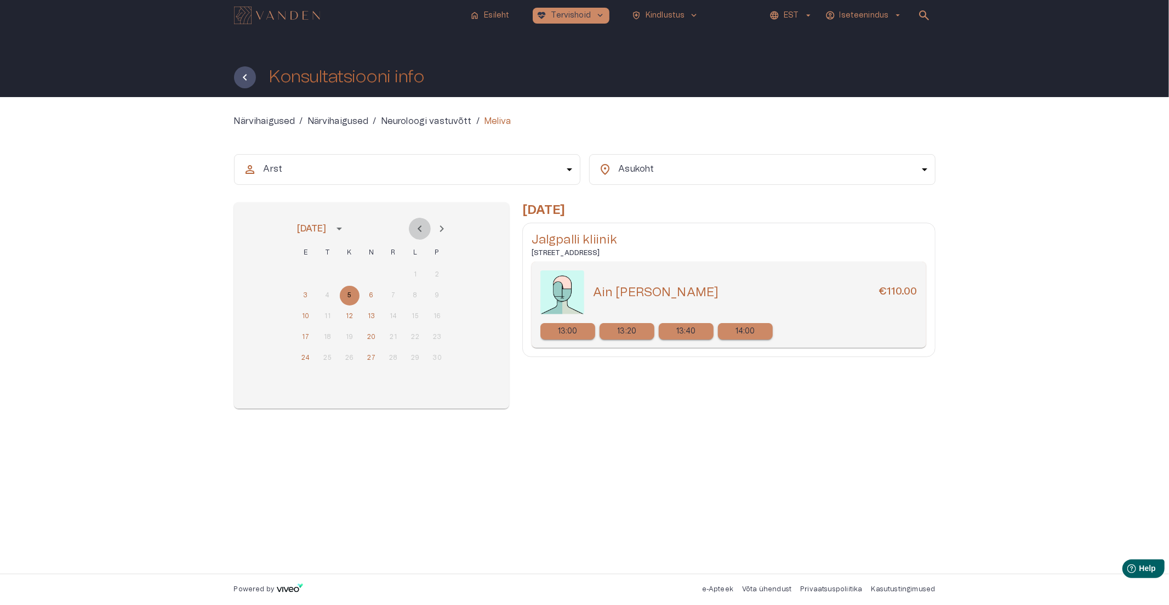
click at [425, 227] on icon "Previous month" at bounding box center [419, 228] width 13 height 13
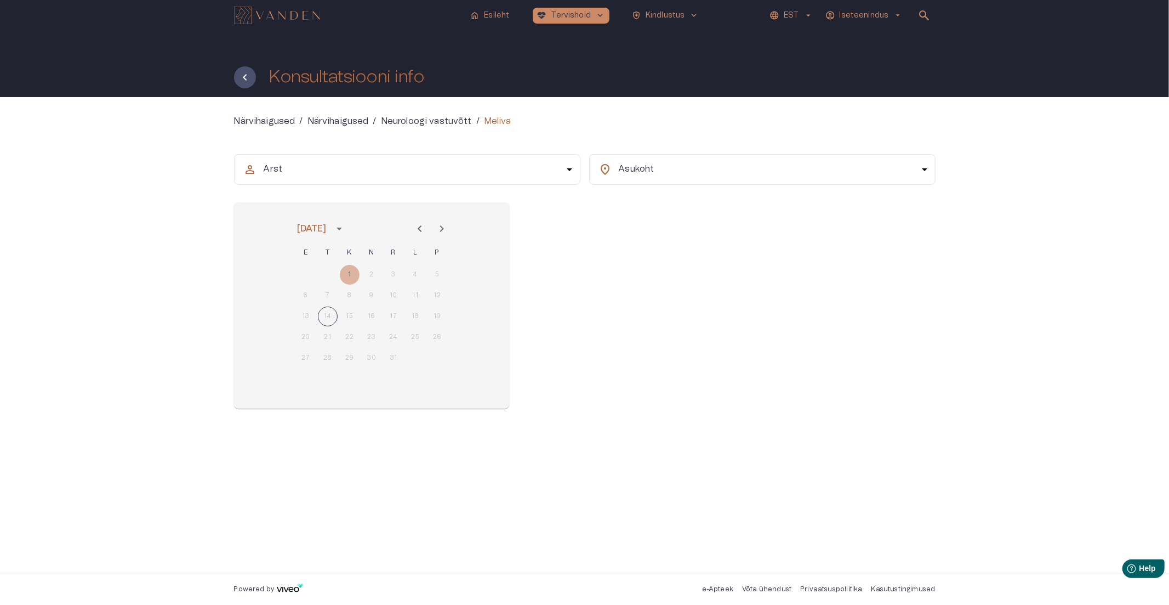
click at [415, 295] on div "6 7 8 9 10 11 12" at bounding box center [371, 296] width 175 height 20
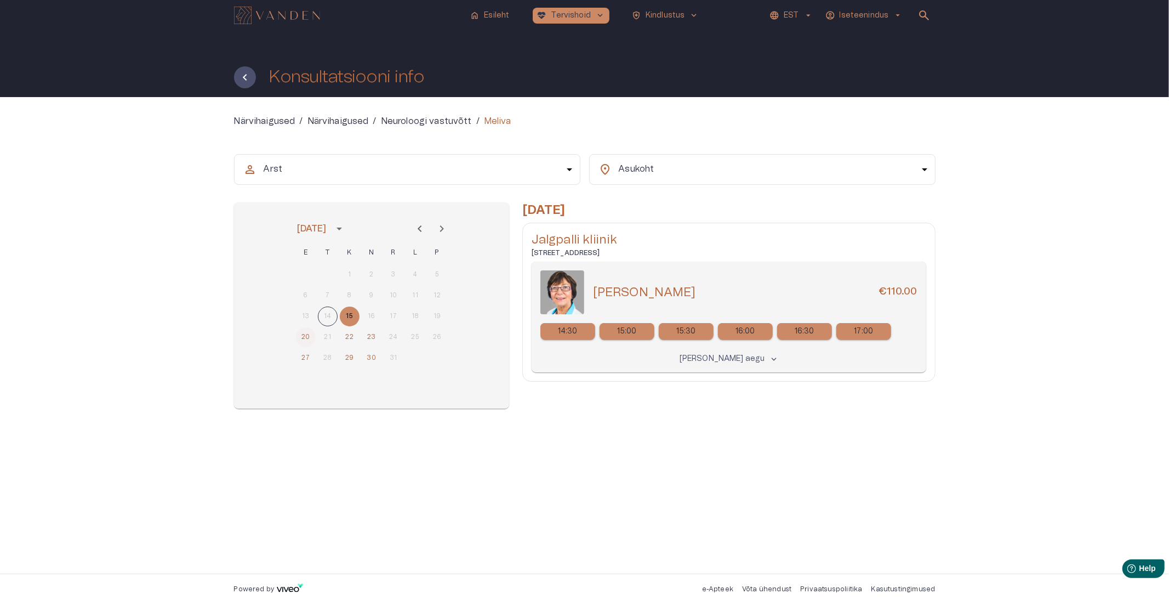
click at [304, 335] on button "20" at bounding box center [306, 337] width 20 height 20
